Goal: Transaction & Acquisition: Purchase product/service

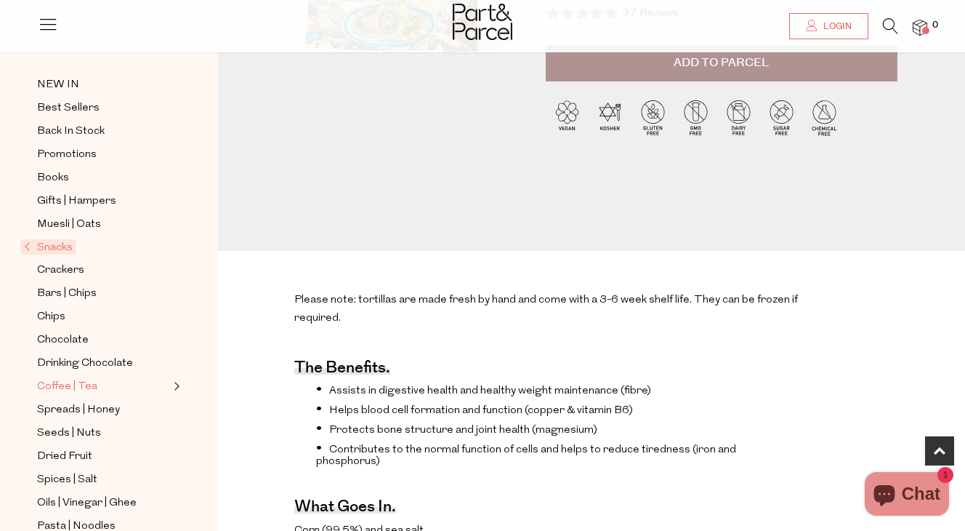
scroll to position [132, 0]
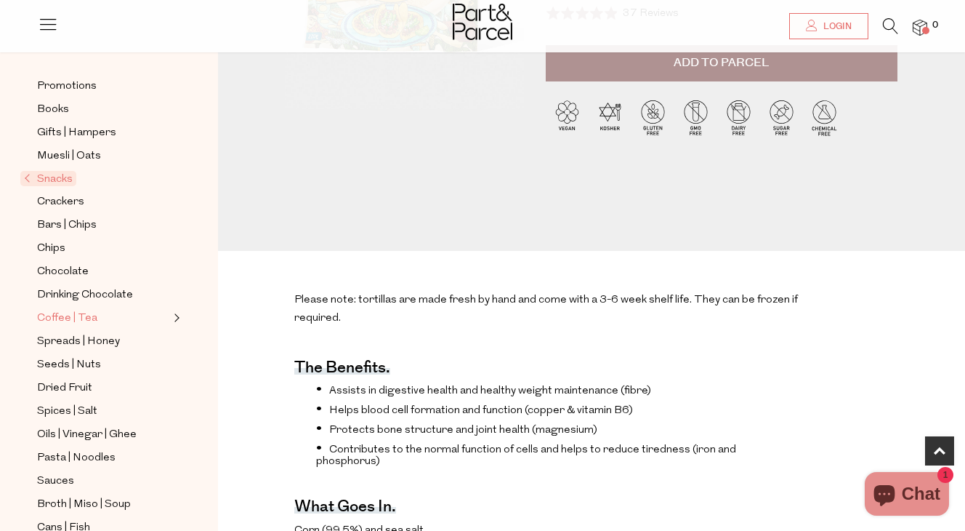
click at [64, 314] on div "Close dialog WOULD YOU LIKE $10 OFF YOUR FIRST ORDER? YES PLEASE NO THANKS [PER…" at bounding box center [482, 265] width 965 height 531
click at [70, 315] on span "Coffee | Tea" at bounding box center [67, 318] width 60 height 17
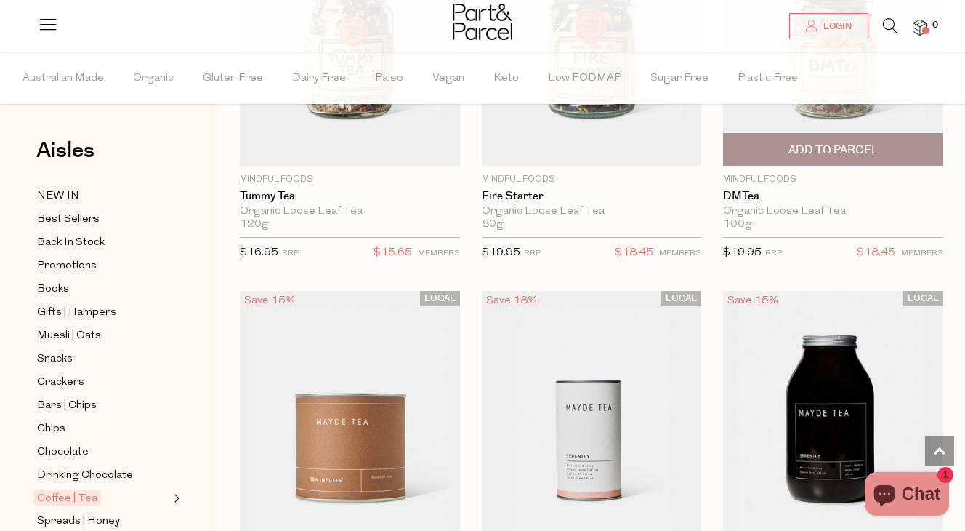
scroll to position [4676, 0]
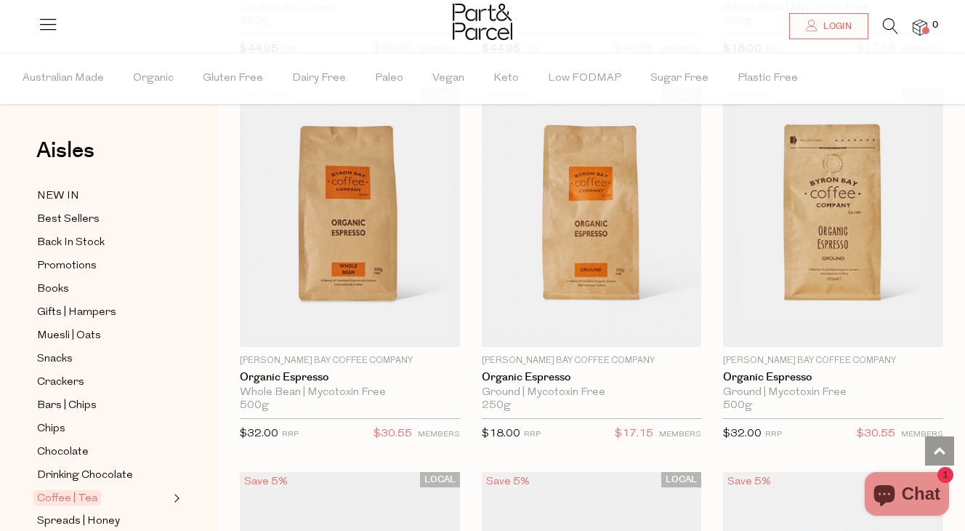
scroll to position [9869, 0]
